Goal: Transaction & Acquisition: Purchase product/service

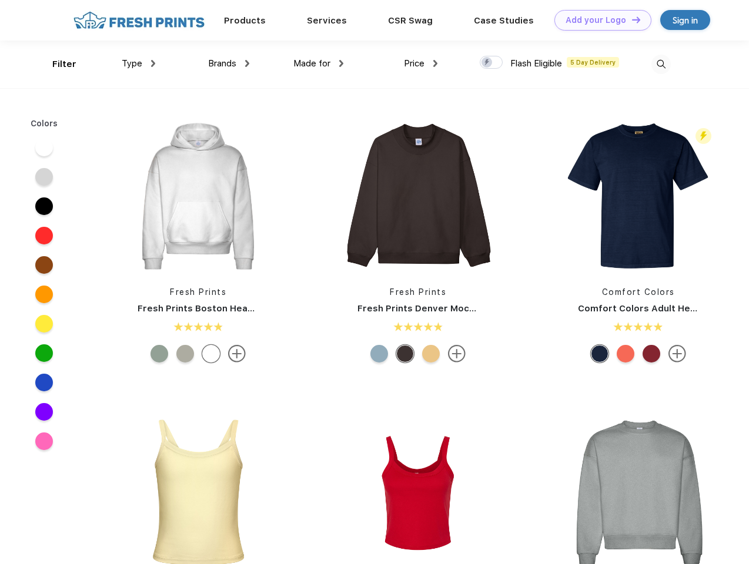
click at [598, 20] on link "Add your Logo Design Tool" at bounding box center [602, 20] width 97 height 21
click at [0, 0] on div "Design Tool" at bounding box center [0, 0] width 0 height 0
click at [631, 19] on link "Add your Logo Design Tool" at bounding box center [602, 20] width 97 height 21
click at [56, 64] on div "Filter" at bounding box center [64, 65] width 24 height 14
click at [139, 63] on span "Type" at bounding box center [132, 63] width 21 height 11
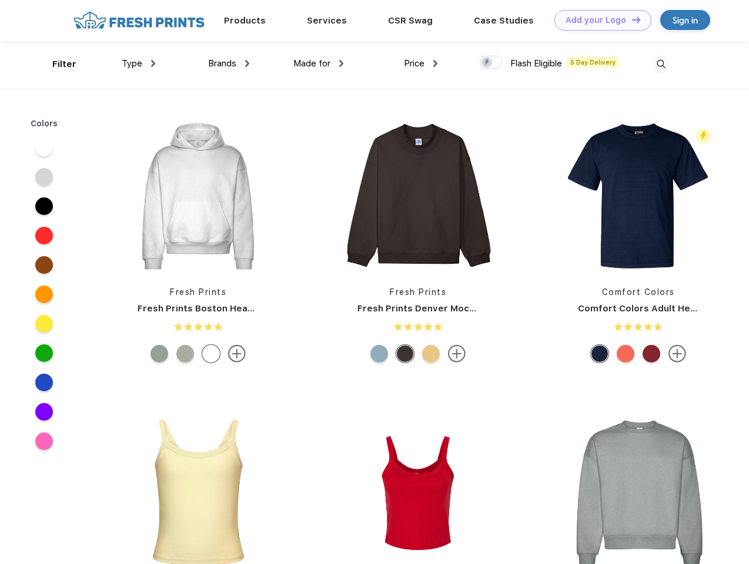
click at [229, 63] on span "Brands" at bounding box center [222, 63] width 28 height 11
click at [318, 63] on span "Made for" at bounding box center [311, 63] width 37 height 11
click at [421, 63] on span "Price" at bounding box center [414, 63] width 21 height 11
click at [491, 63] on div at bounding box center [490, 62] width 23 height 13
click at [487, 63] on input "checkbox" at bounding box center [483, 59] width 8 height 8
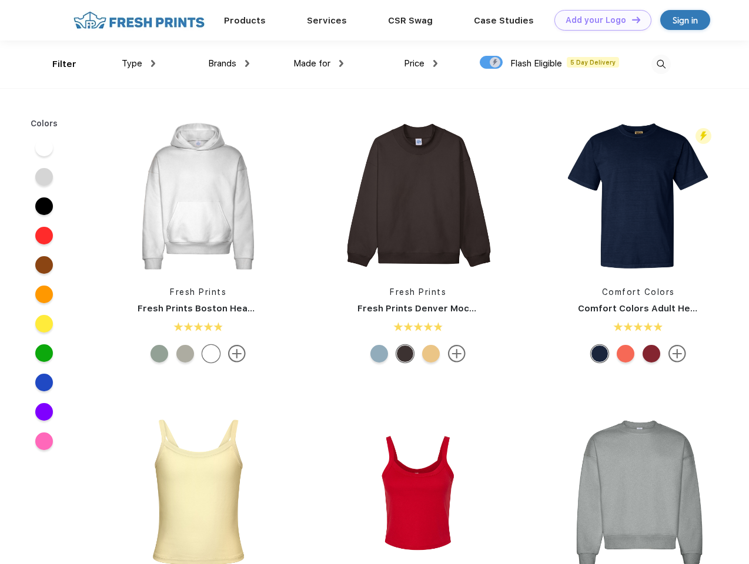
click at [660, 64] on img at bounding box center [660, 64] width 19 height 19
